Goal: Use online tool/utility: Utilize a website feature to perform a specific function

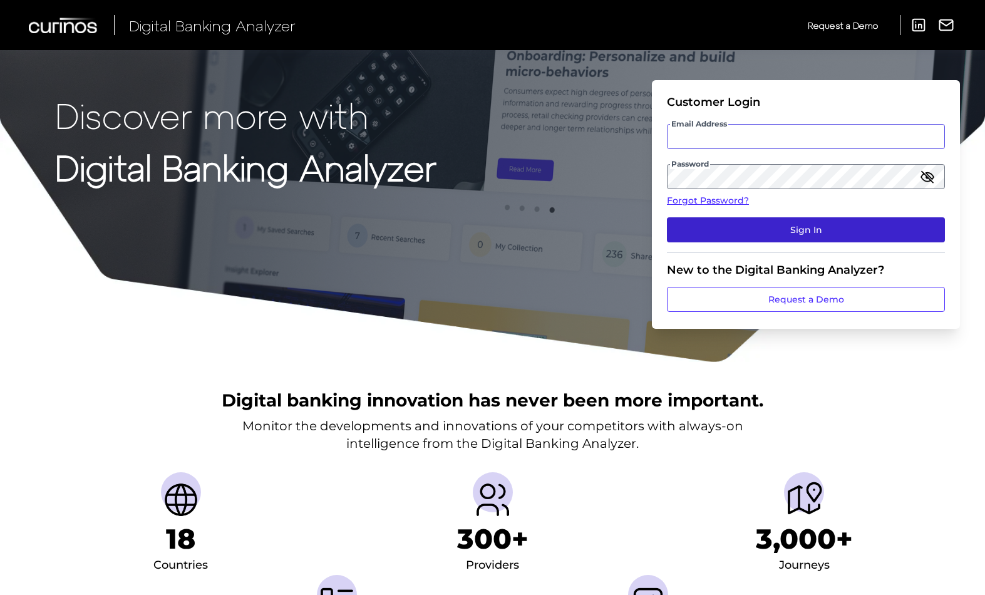
type input "[PERSON_NAME][EMAIL_ADDRESS][PERSON_NAME][DOMAIN_NAME]"
click at [755, 230] on button "Sign In" at bounding box center [806, 229] width 278 height 25
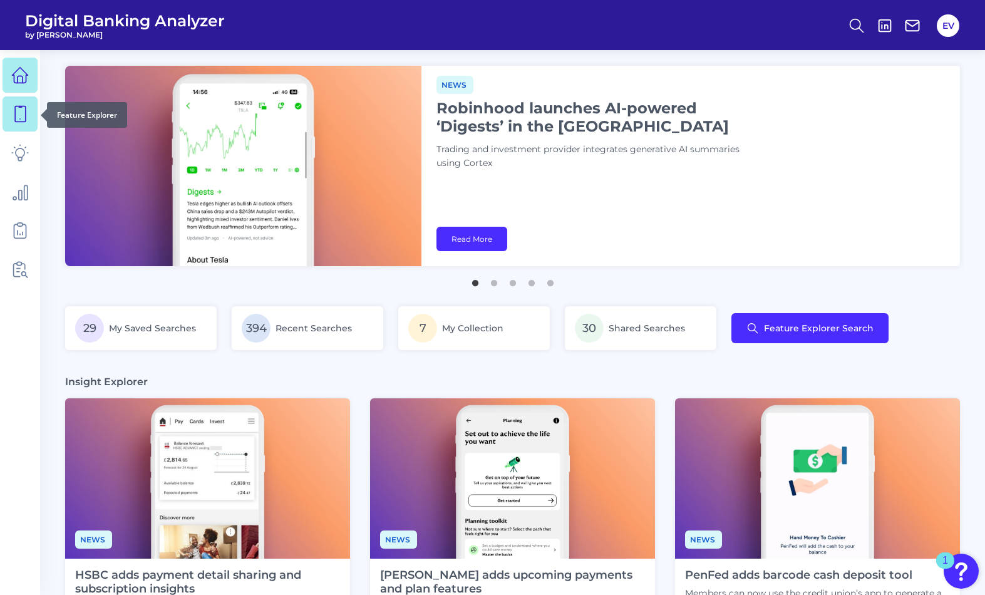
click at [16, 121] on icon at bounding box center [20, 114] width 11 height 16
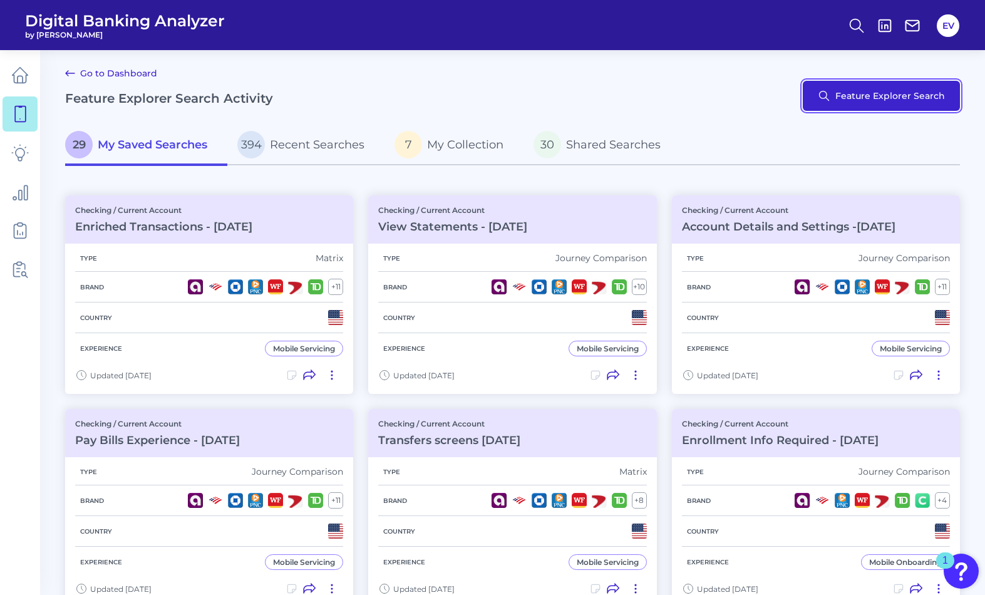
click at [813, 83] on button "Feature Explorer Search" at bounding box center [881, 96] width 157 height 30
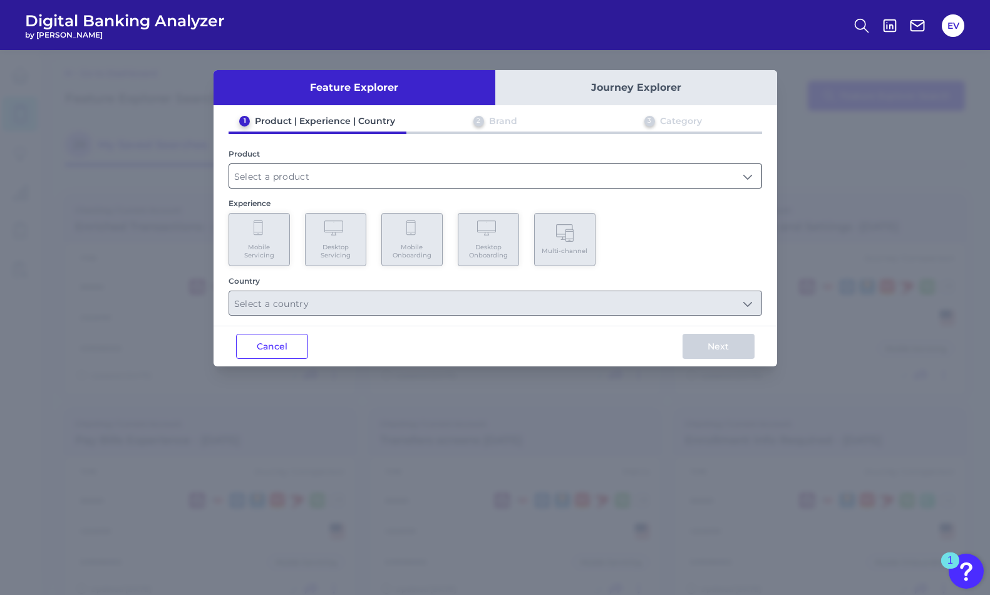
click at [380, 178] on input "text" at bounding box center [495, 176] width 532 height 24
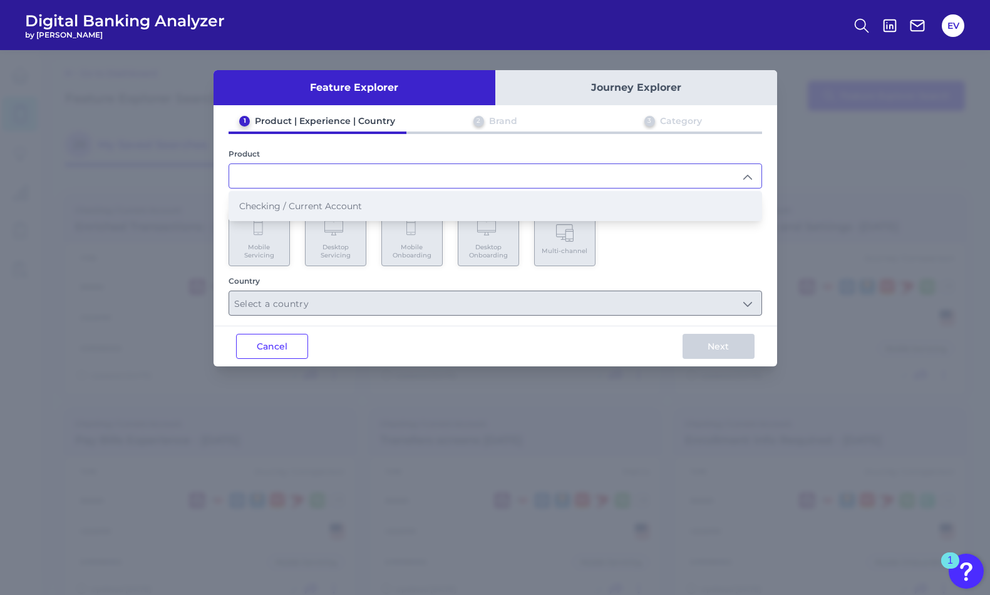
click at [379, 205] on li "Checking / Current Account" at bounding box center [495, 206] width 532 height 29
type input "Checking / Current Account"
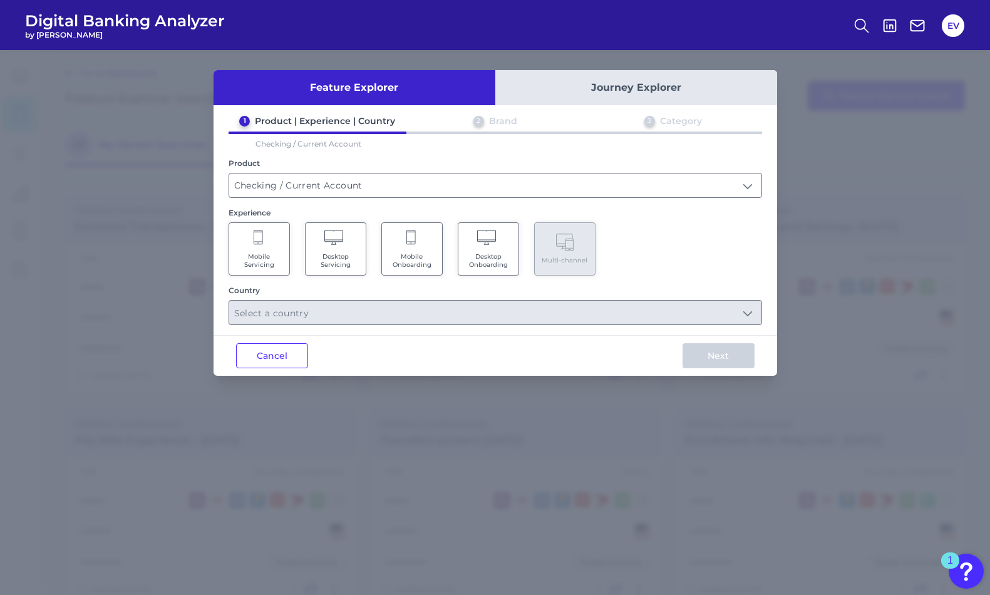
click at [269, 252] on span "Mobile Servicing" at bounding box center [259, 260] width 48 height 16
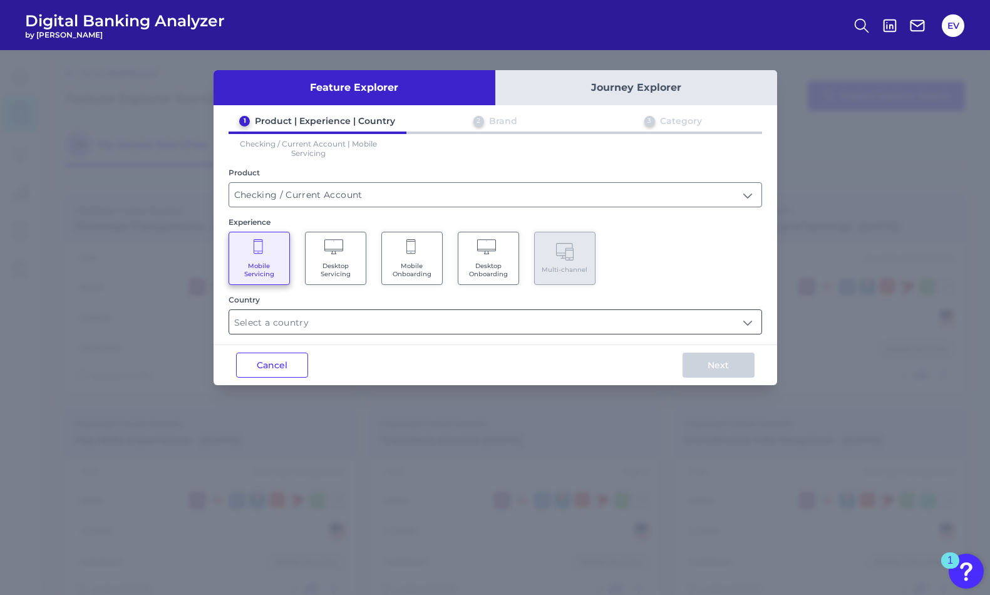
click at [341, 321] on input "text" at bounding box center [495, 322] width 532 height 24
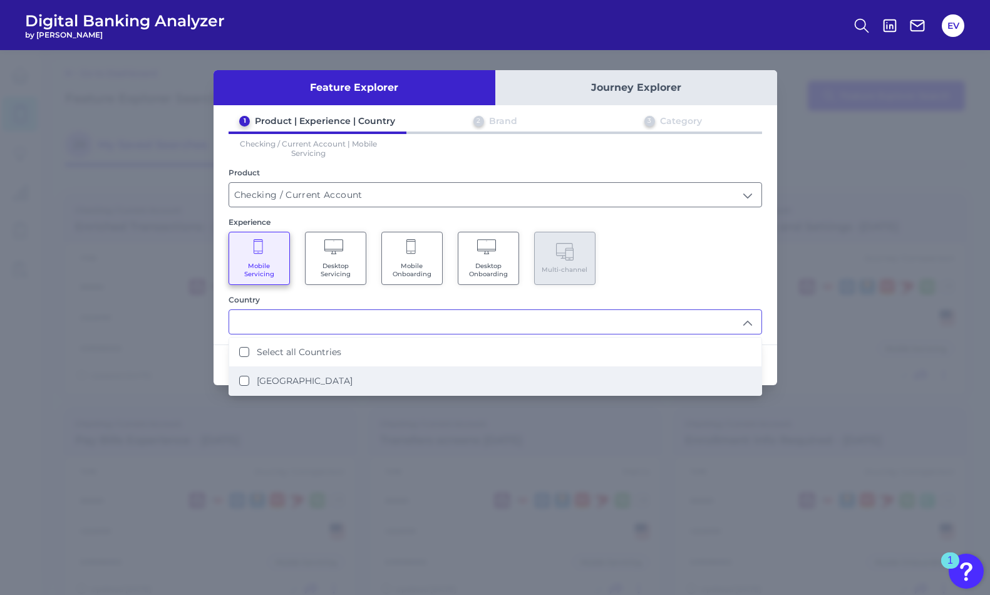
click at [326, 373] on li "[GEOGRAPHIC_DATA]" at bounding box center [495, 380] width 532 height 29
type input "Select all Countries"
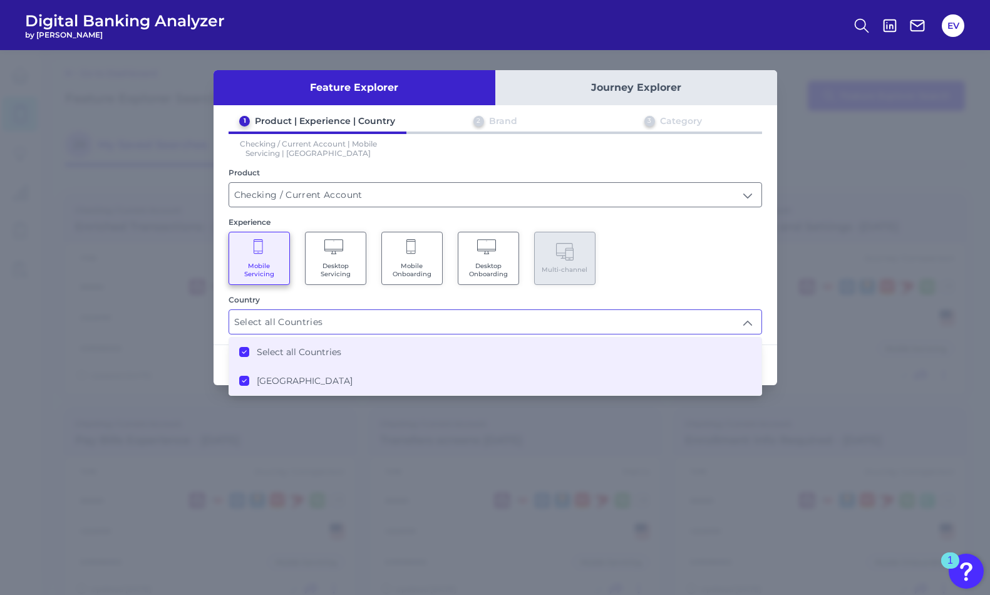
click at [641, 273] on div "Mobile Servicing Desktop Servicing Mobile Onboarding Desktop Onboarding Multi-c…" at bounding box center [495, 258] width 533 height 53
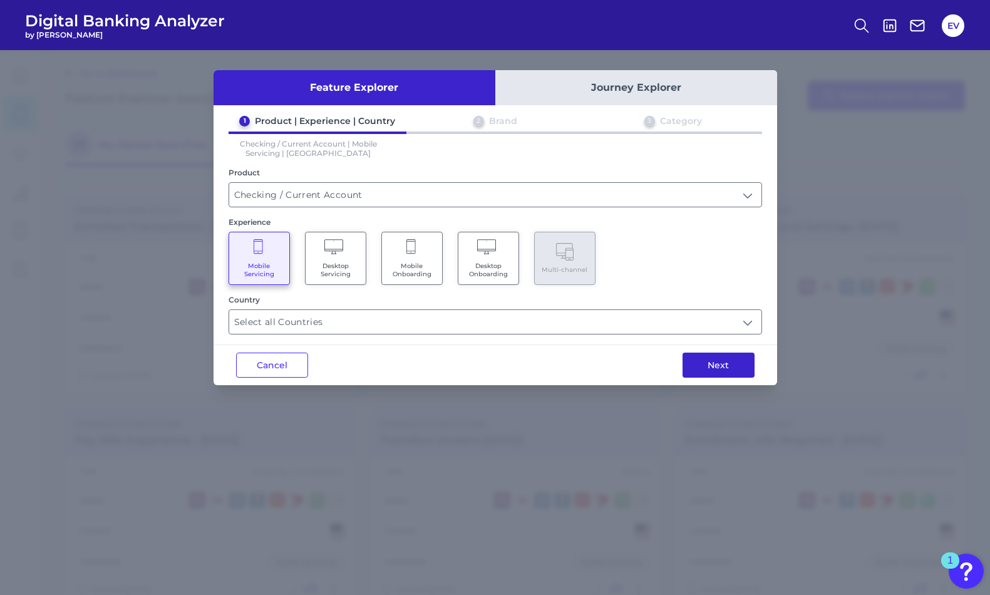
click at [707, 369] on button "Next" at bounding box center [718, 364] width 72 height 25
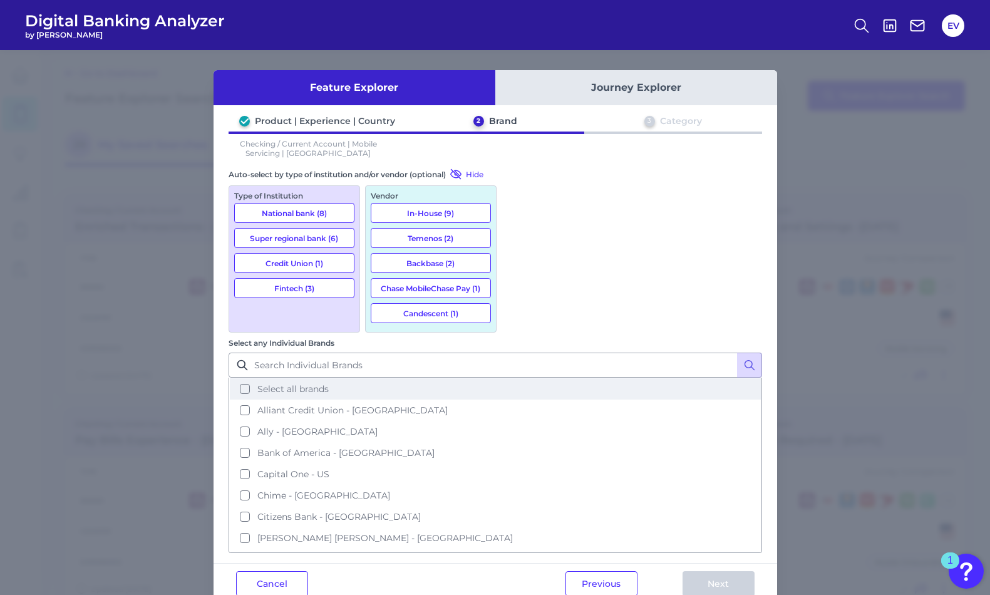
click at [518, 378] on button "Select all brands" at bounding box center [495, 388] width 531 height 21
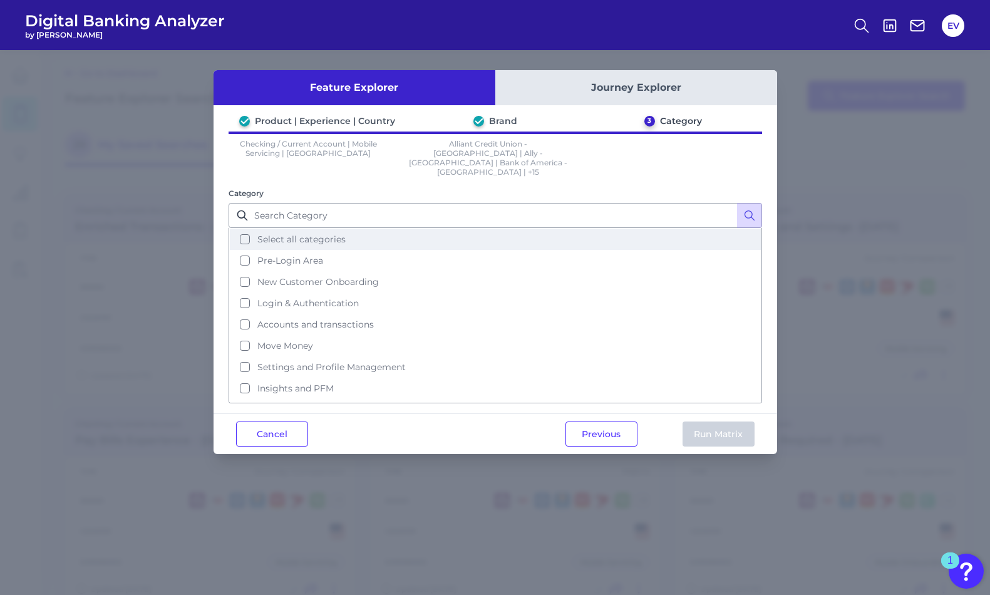
click at [257, 234] on span "Select all categories" at bounding box center [301, 239] width 88 height 11
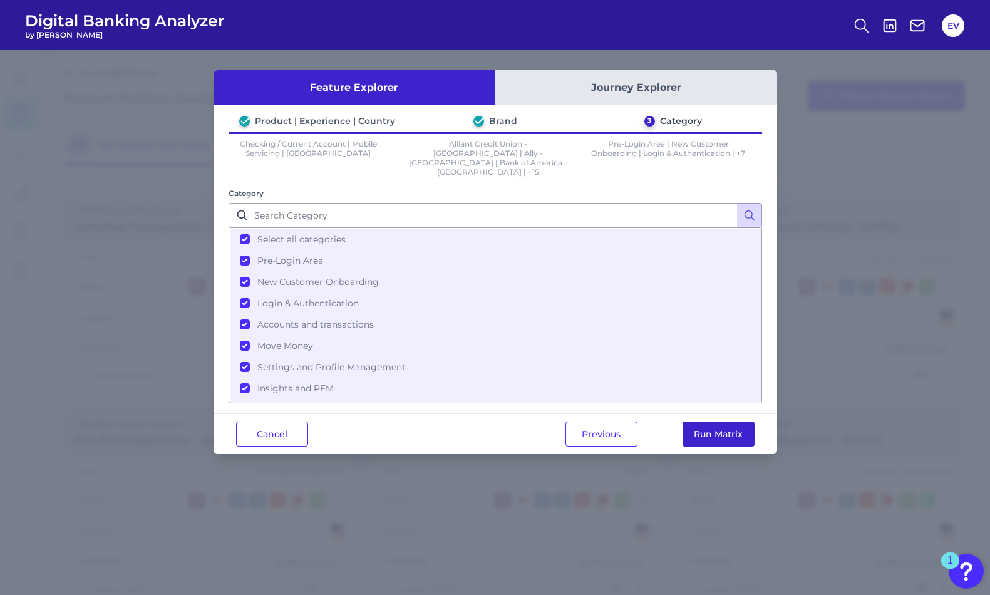
click at [736, 421] on button "Run Matrix" at bounding box center [718, 433] width 72 height 25
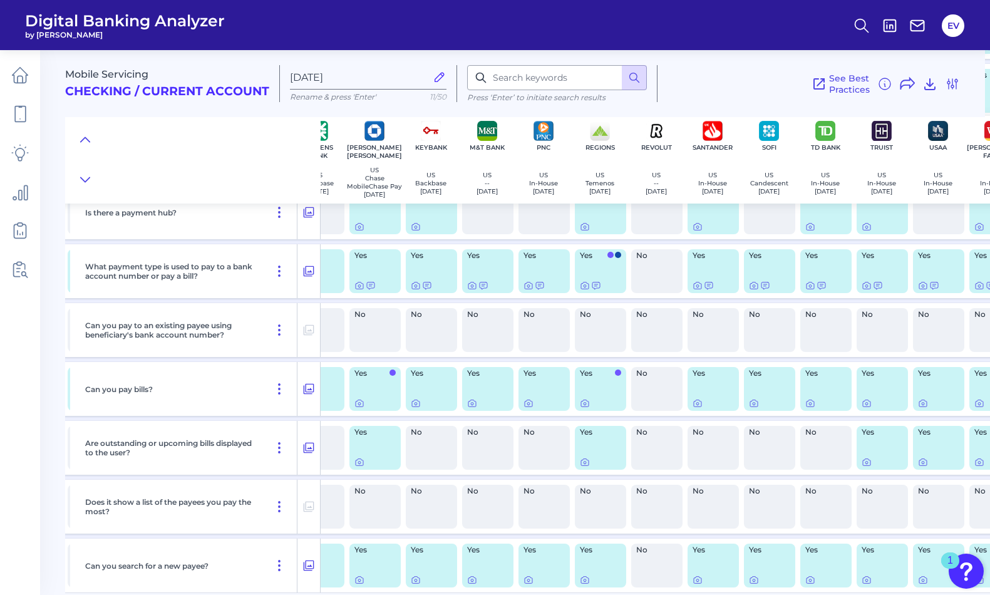
scroll to position [5880, 312]
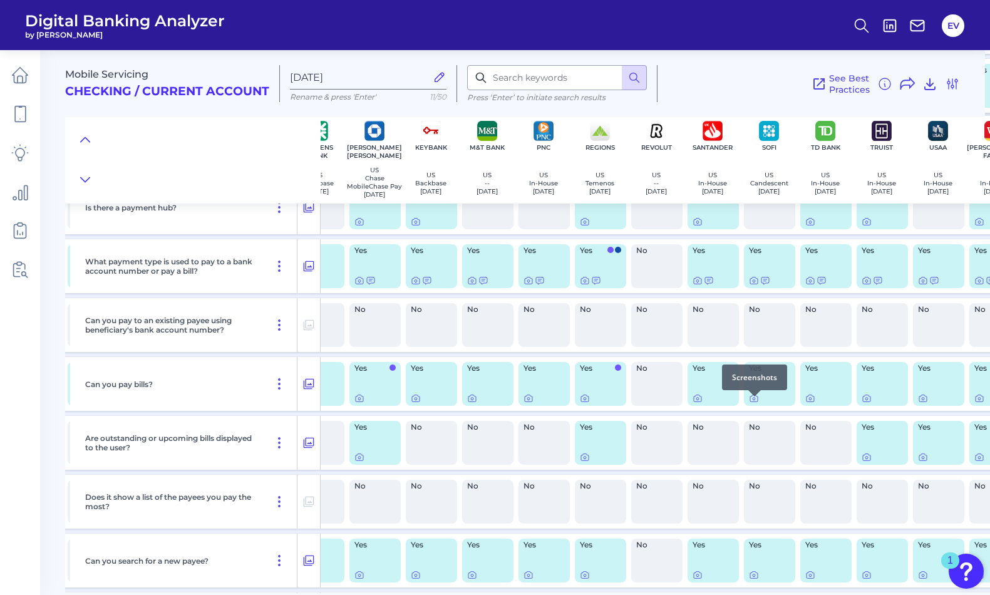
click at [752, 401] on div at bounding box center [754, 396] width 13 height 13
click at [754, 403] on icon at bounding box center [754, 398] width 10 height 10
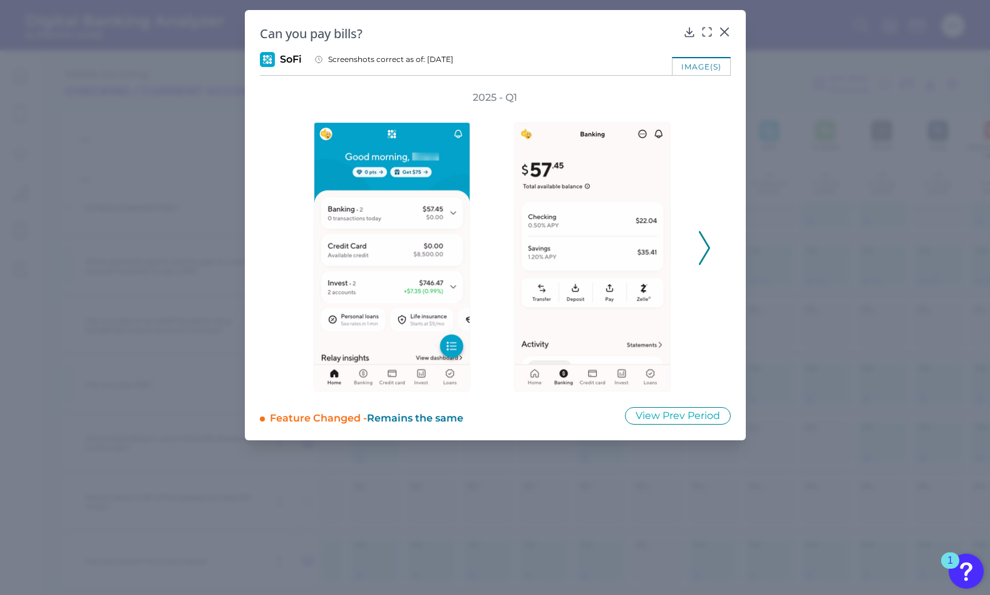
click at [704, 245] on icon at bounding box center [704, 248] width 11 height 34
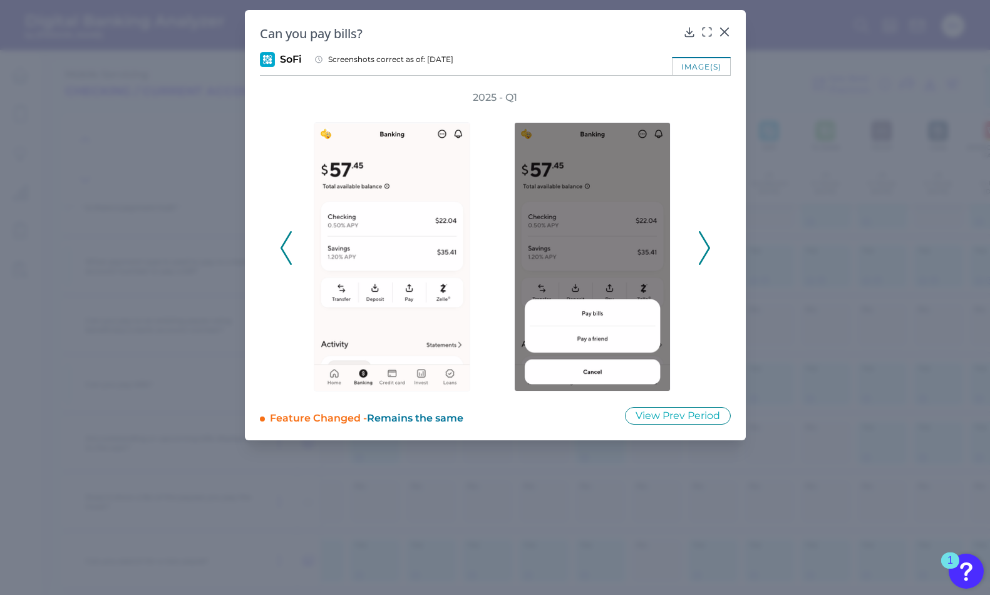
click at [704, 245] on icon at bounding box center [704, 248] width 11 height 34
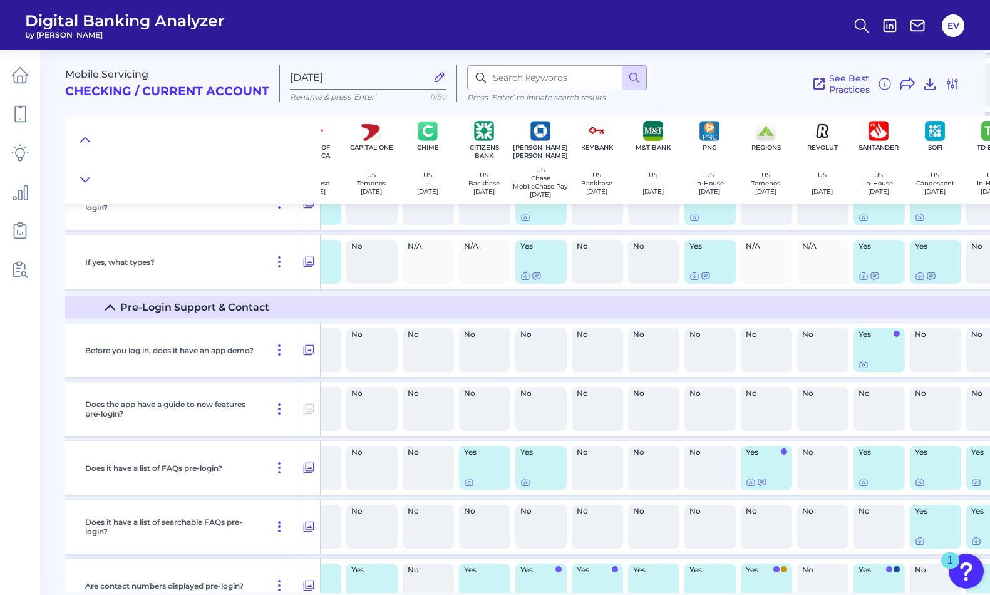
scroll to position [0, 147]
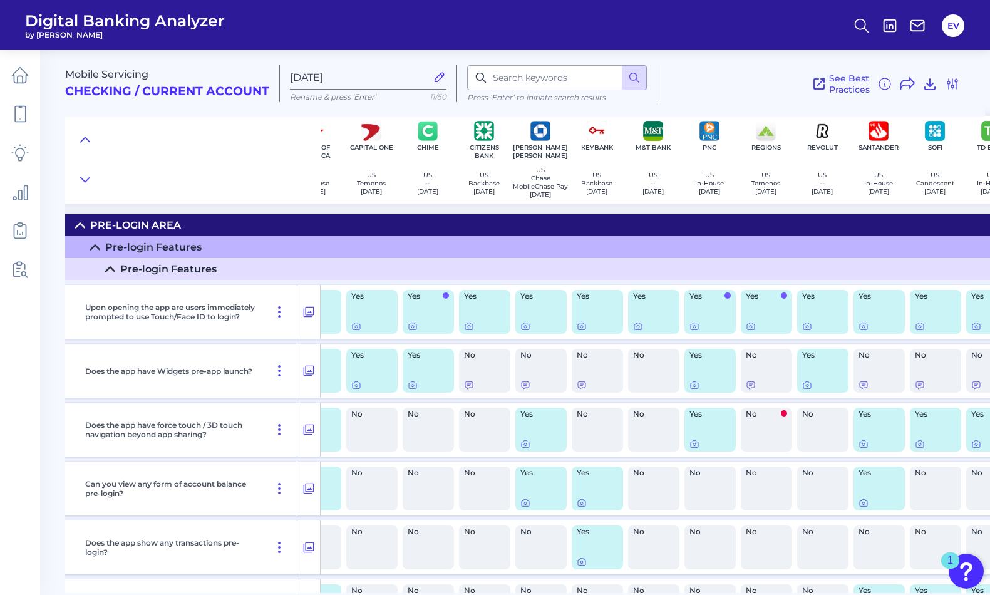
click at [92, 245] on icon at bounding box center [95, 247] width 10 height 10
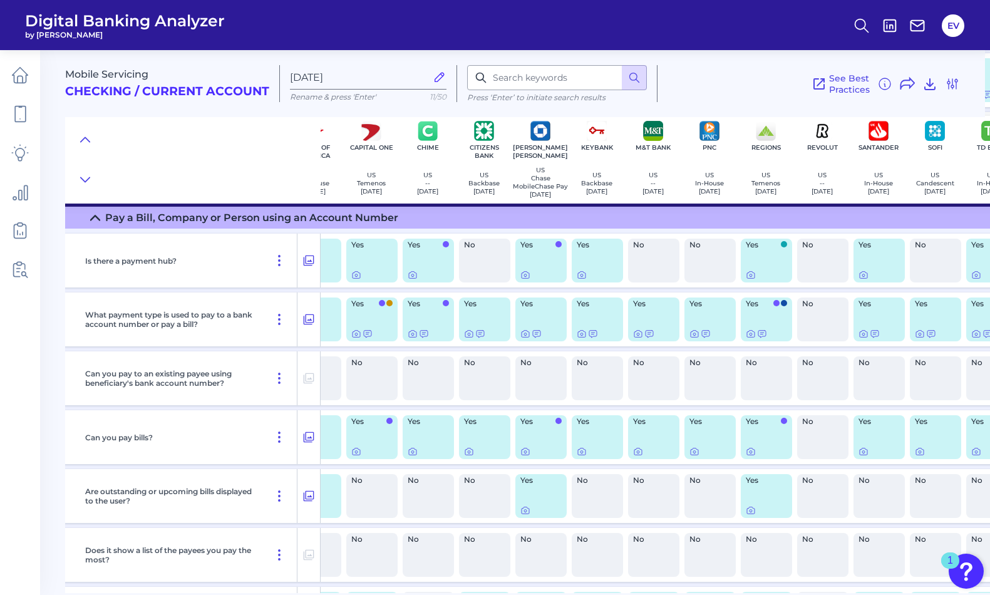
scroll to position [4297, 147]
click at [412, 277] on div at bounding box center [413, 271] width 13 height 13
click at [413, 279] on icon at bounding box center [413, 274] width 10 height 10
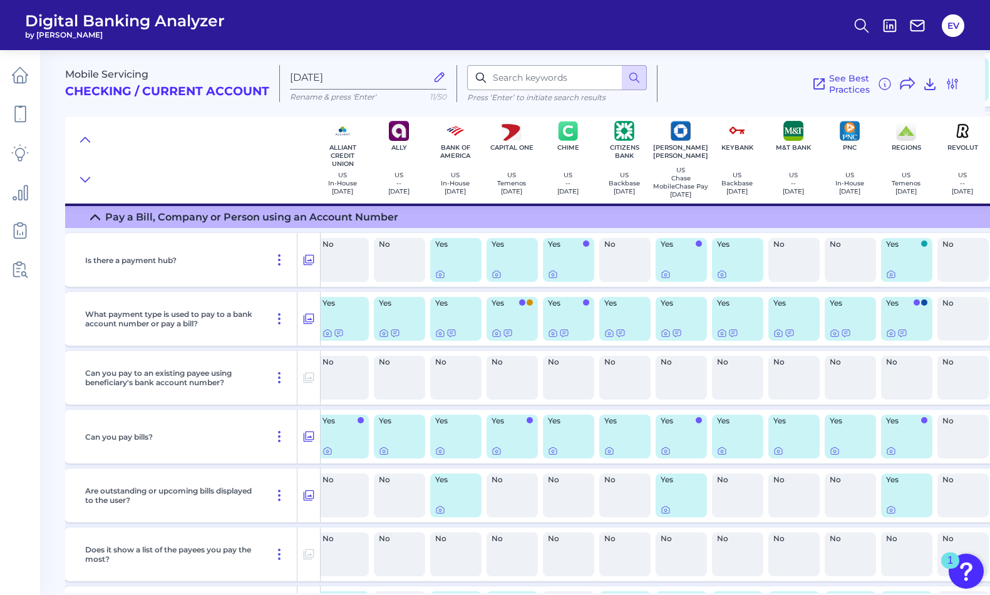
scroll to position [4297, 0]
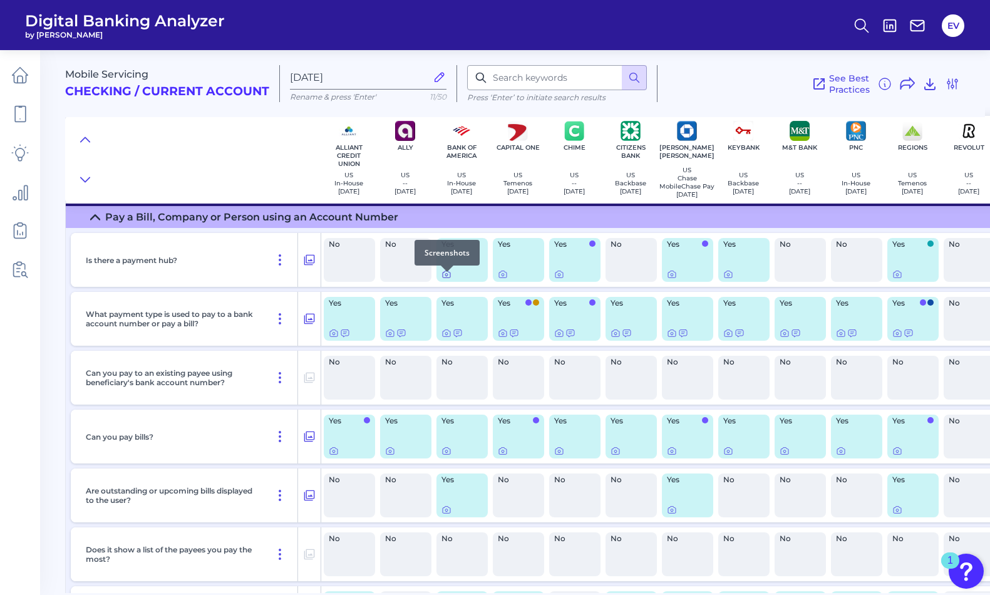
click at [449, 278] on icon at bounding box center [446, 274] width 10 height 10
click at [504, 278] on icon at bounding box center [503, 274] width 10 height 10
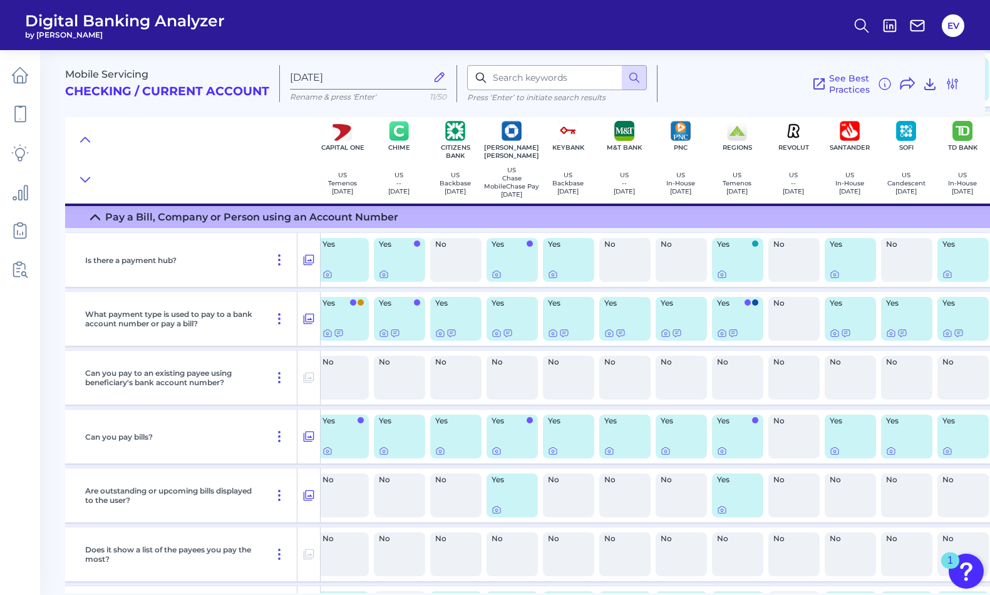
scroll to position [4297, 193]
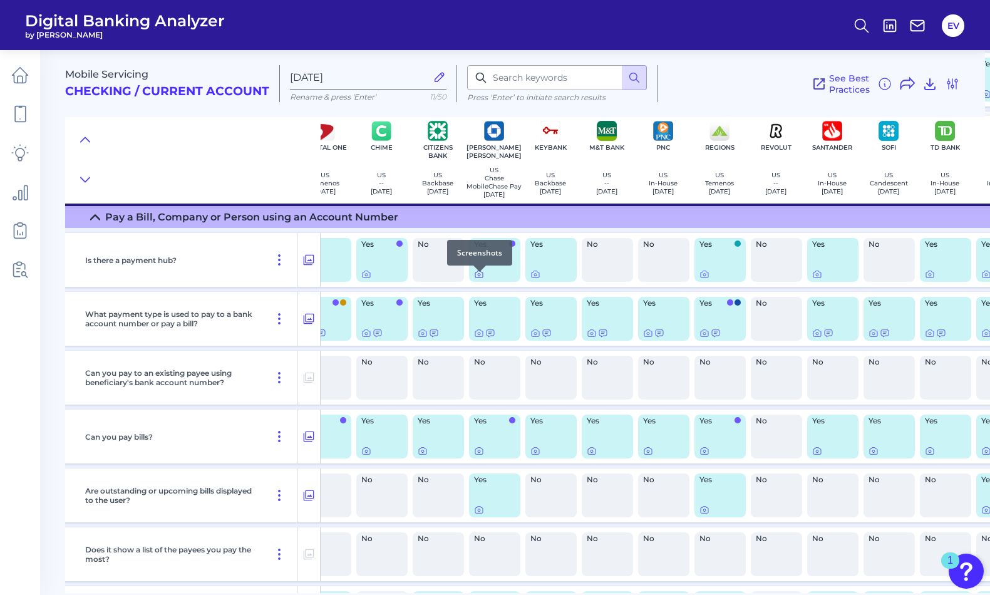
click at [480, 279] on icon at bounding box center [479, 274] width 10 height 10
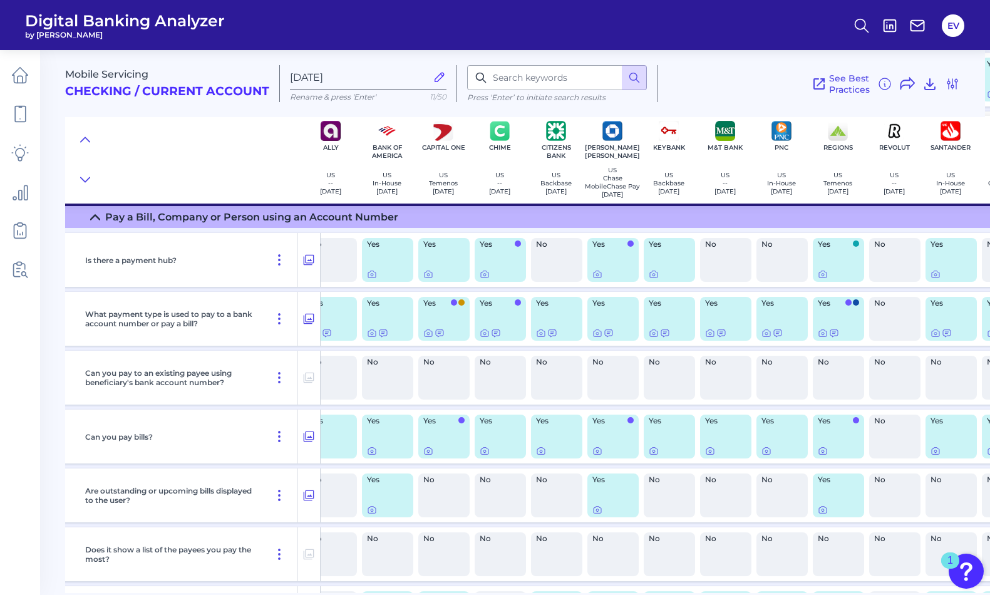
scroll to position [4297, 73]
click at [602, 277] on div at bounding box center [600, 271] width 13 height 13
click at [601, 279] on icon at bounding box center [599, 274] width 10 height 10
